Goal: Task Accomplishment & Management: Manage account settings

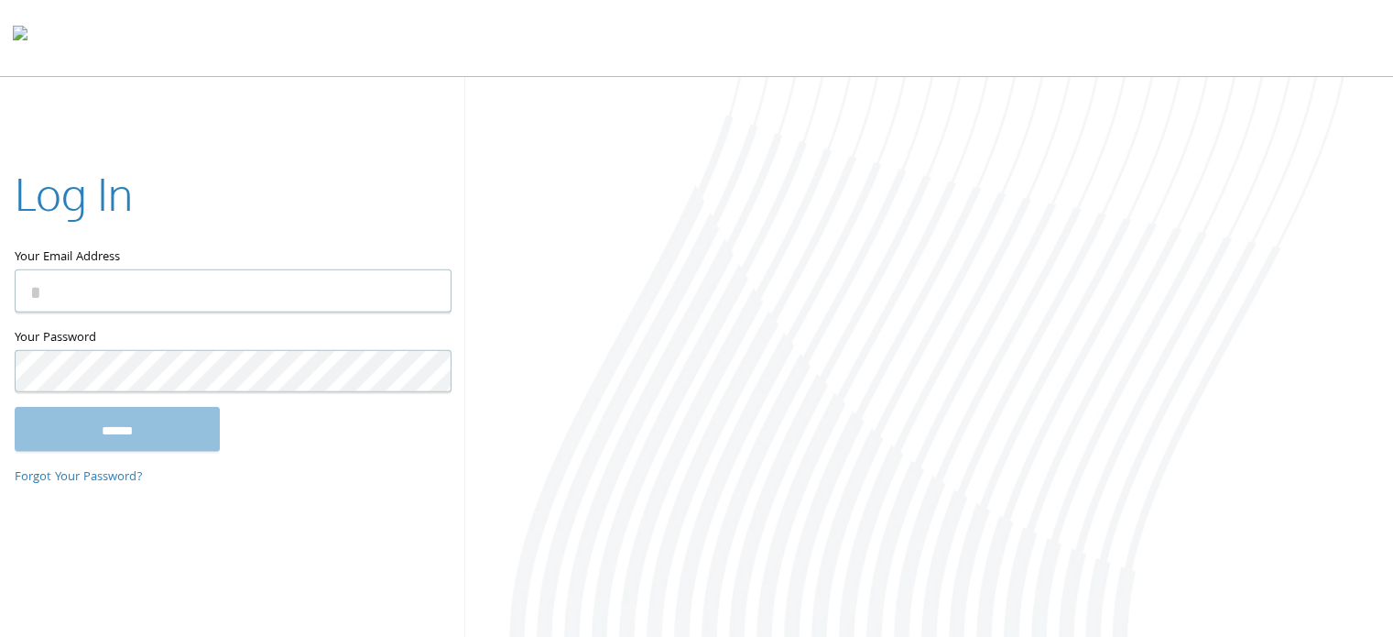
paste input "**********"
type input "**********"
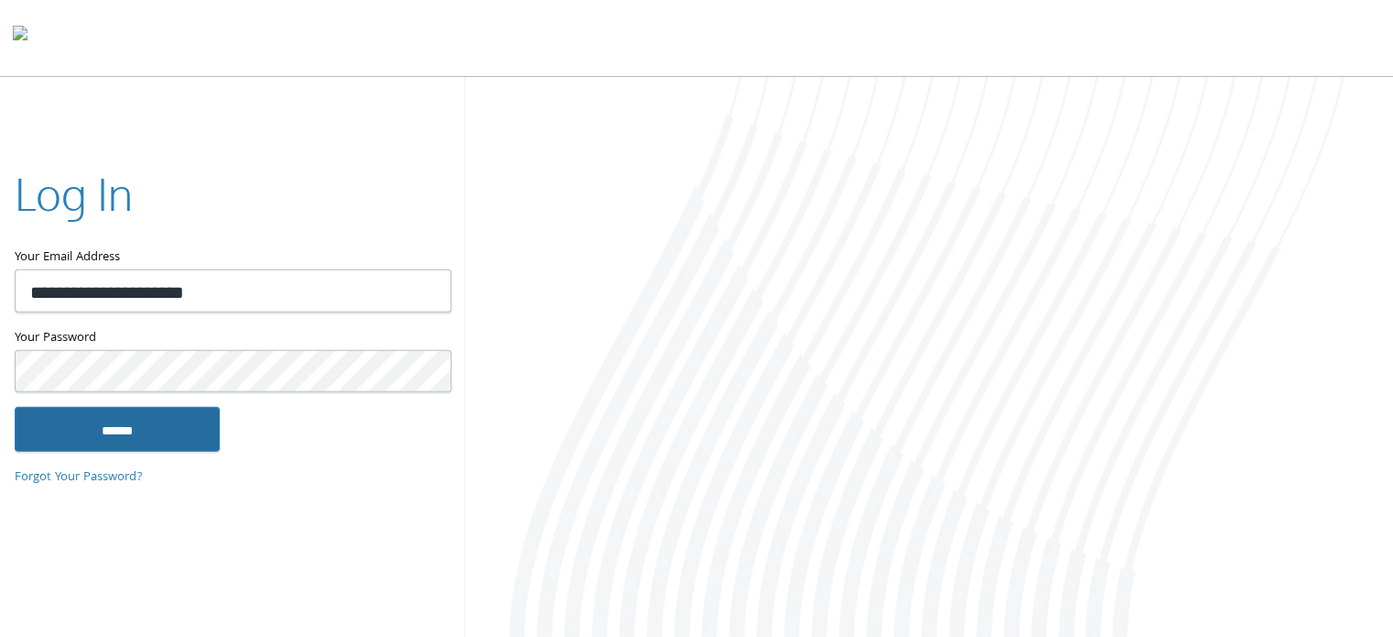
click at [156, 416] on input "******" at bounding box center [117, 429] width 205 height 44
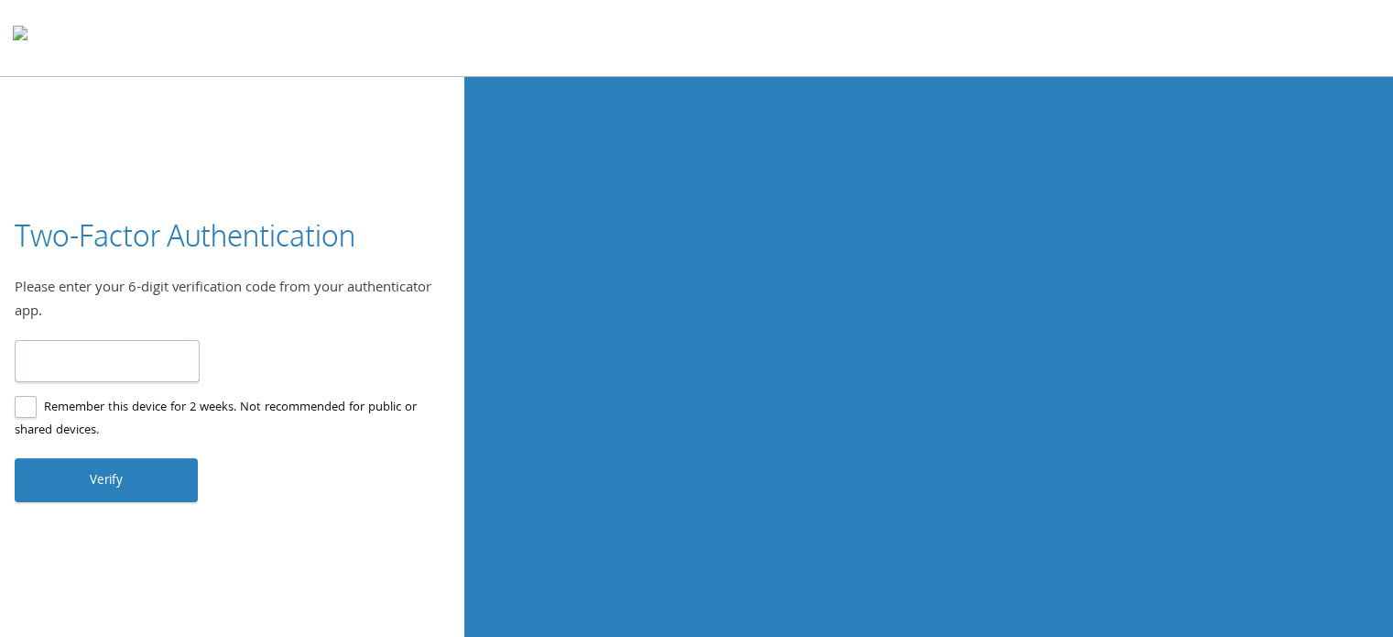
type input "******"
